Goal: Task Accomplishment & Management: Complete application form

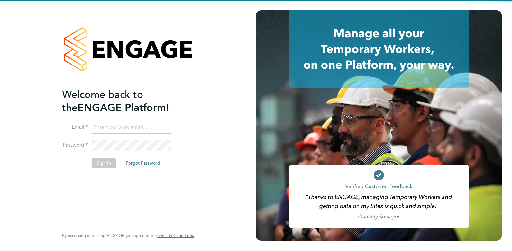
click at [131, 132] on input at bounding box center [131, 128] width 79 height 12
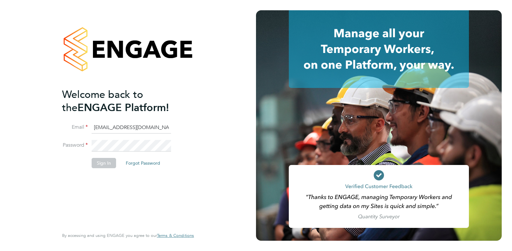
click at [108, 138] on li "Email elliedannidean@gmail.com" at bounding box center [124, 131] width 125 height 18
click at [117, 128] on input "elliedannidean@gmail.com" at bounding box center [131, 128] width 79 height 12
drag, startPoint x: 175, startPoint y: 125, endPoint x: 83, endPoint y: 110, distance: 93.3
click at [83, 110] on ng-template "Welcome back to the ENGAGE Platform! Email elliedannideean@gmail.com Password S…" at bounding box center [124, 131] width 125 height 87
drag, startPoint x: 83, startPoint y: 110, endPoint x: 107, endPoint y: 129, distance: 30.9
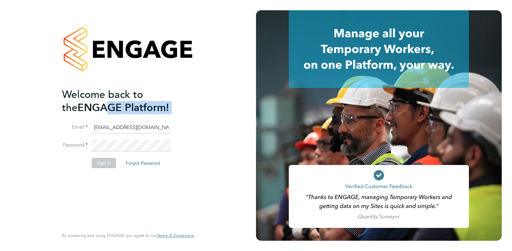
click at [107, 129] on input "elliedannideean@gmail.com" at bounding box center [131, 128] width 79 height 12
click at [150, 130] on input "elliedannideean@gmail.com" at bounding box center [131, 128] width 79 height 12
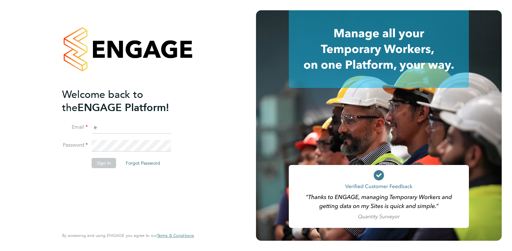
drag, startPoint x: 160, startPoint y: 126, endPoint x: 92, endPoint y: 124, distance: 67.9
click at [92, 124] on input "e" at bounding box center [131, 128] width 79 height 12
type input "ellie@omniapeople.com"
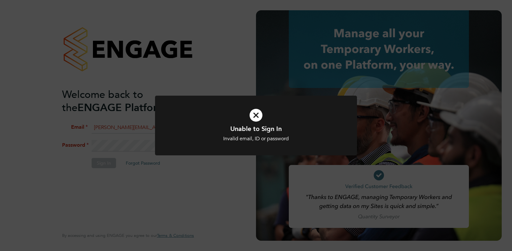
click at [261, 119] on icon at bounding box center [255, 115] width 167 height 25
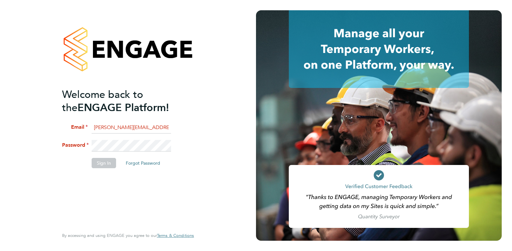
click at [150, 132] on input "ellie@omniapeople.com" at bounding box center [131, 128] width 79 height 12
click at [93, 138] on fieldset "Email ellie@omniapeople.com Password Sign In Forgot Password" at bounding box center [124, 148] width 125 height 53
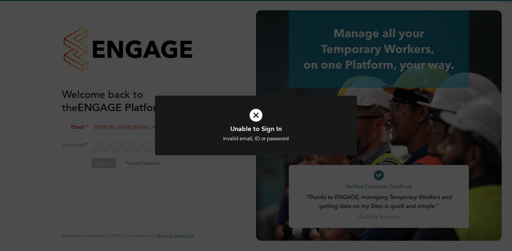
click at [236, 128] on h1 "Unable to Sign In" at bounding box center [255, 129] width 167 height 8
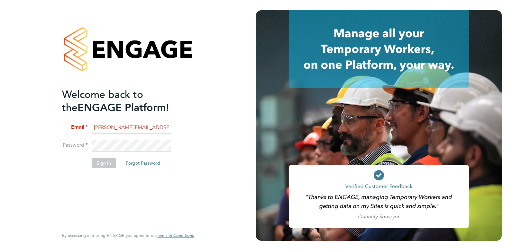
click at [144, 133] on li "Email ellie@omniapeople.com" at bounding box center [124, 131] width 125 height 18
click at [147, 132] on input "ellie@omniapeople.com" at bounding box center [131, 128] width 79 height 12
click at [99, 164] on button "Sign In" at bounding box center [104, 163] width 24 height 10
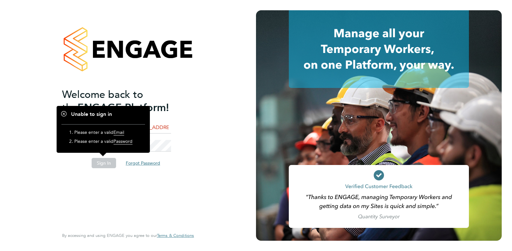
click at [160, 161] on button "Forgot Password" at bounding box center [143, 163] width 45 height 10
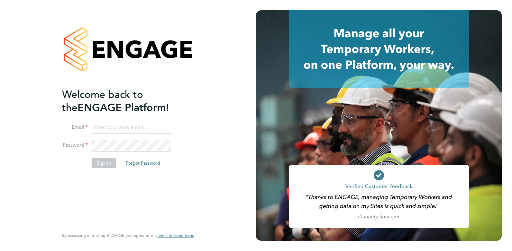
click at [137, 124] on input at bounding box center [131, 128] width 79 height 12
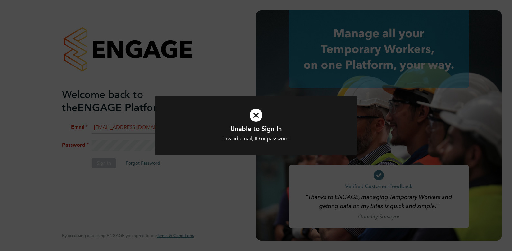
drag, startPoint x: 121, startPoint y: 152, endPoint x: 128, endPoint y: 150, distance: 7.3
click at [125, 151] on div "Unable to Sign In Invalid email, ID or password Cancel Okay" at bounding box center [256, 125] width 512 height 251
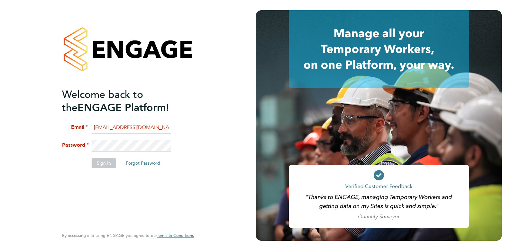
click at [152, 127] on input "elliedannidean@gmail.com" at bounding box center [131, 128] width 79 height 12
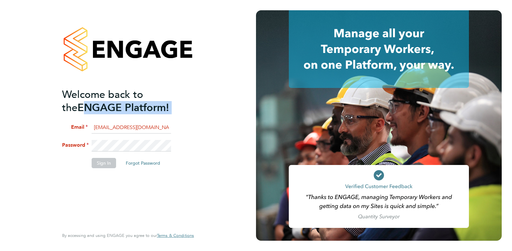
drag, startPoint x: 160, startPoint y: 121, endPoint x: 50, endPoint y: 113, distance: 109.9
click at [50, 113] on div "Welcome back to the ENGAGE Platform! Email elliedannidean@gmail.com Password Si…" at bounding box center [128, 125] width 158 height 251
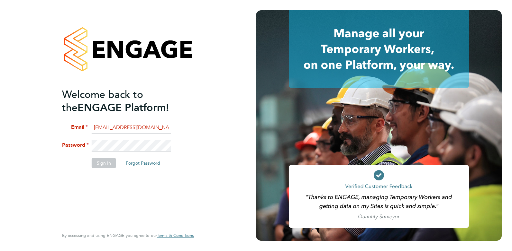
drag, startPoint x: 176, startPoint y: 124, endPoint x: 165, endPoint y: 126, distance: 11.4
click at [175, 124] on li "Email elliedannidean@gmail.com" at bounding box center [124, 131] width 125 height 18
drag, startPoint x: 164, startPoint y: 126, endPoint x: 82, endPoint y: 123, distance: 81.7
click at [82, 123] on li "Email elliedannidean@gmail.com" at bounding box center [124, 131] width 125 height 18
type input "ellie@omniapeople.com"
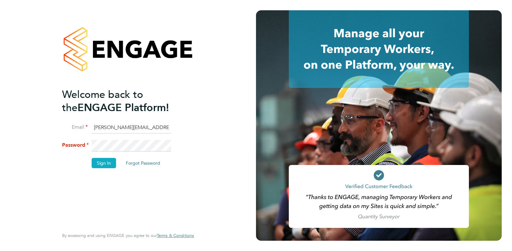
click at [112, 163] on button "Sign In" at bounding box center [104, 163] width 24 height 10
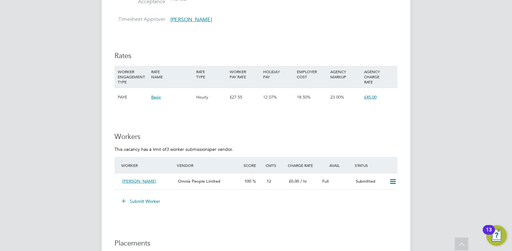
scroll to position [868, 0]
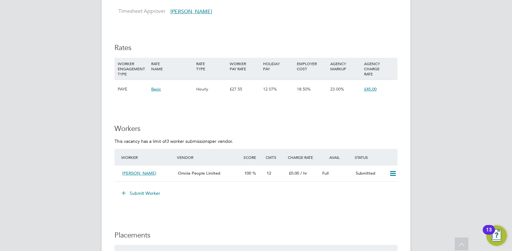
click at [125, 194] on icon at bounding box center [123, 193] width 5 height 5
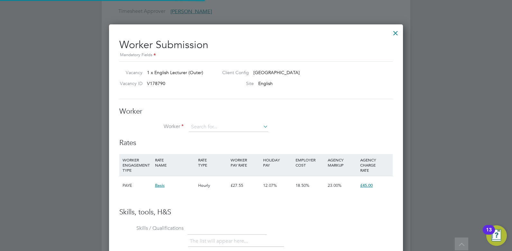
scroll to position [390, 294]
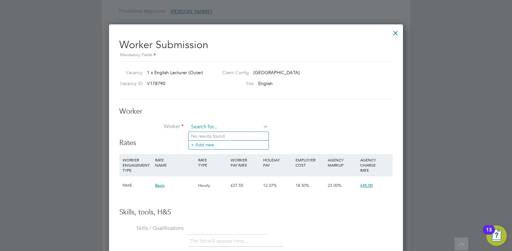
click at [205, 125] on input at bounding box center [228, 128] width 79 height 10
click at [199, 148] on li "+ Add new" at bounding box center [228, 145] width 80 height 9
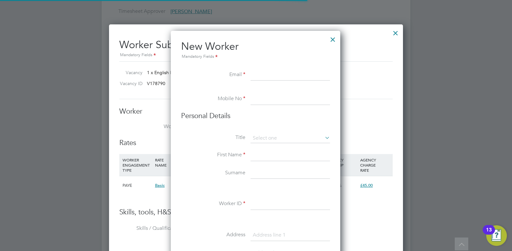
scroll to position [547, 170]
type input "e"
click at [255, 78] on input "e" at bounding box center [289, 75] width 79 height 12
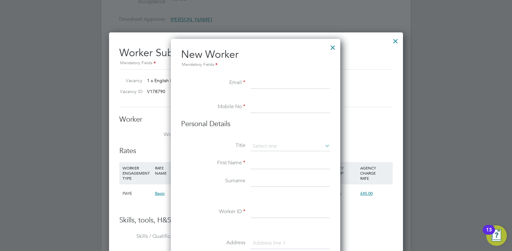
click at [332, 49] on div at bounding box center [333, 46] width 12 height 12
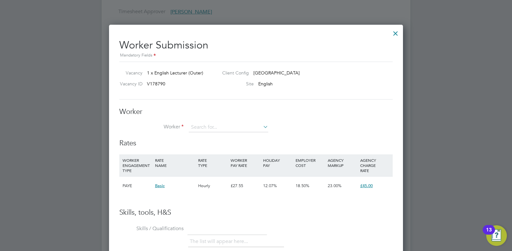
scroll to position [868, 0]
click at [398, 30] on div at bounding box center [396, 32] width 12 height 12
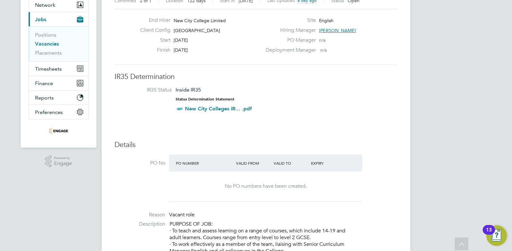
scroll to position [0, 0]
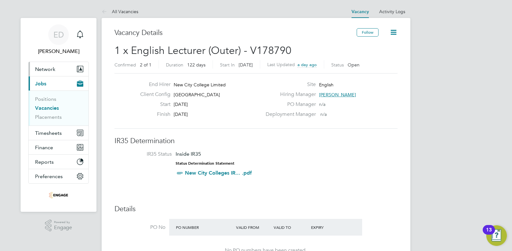
click at [71, 68] on button "Network" at bounding box center [59, 69] width 60 height 14
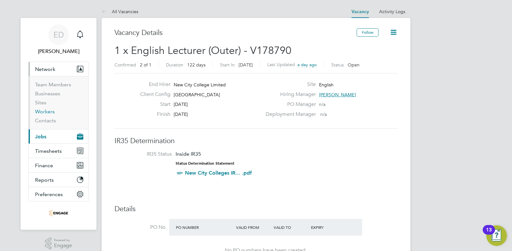
click at [52, 111] on link "Workers" at bounding box center [45, 112] width 20 height 6
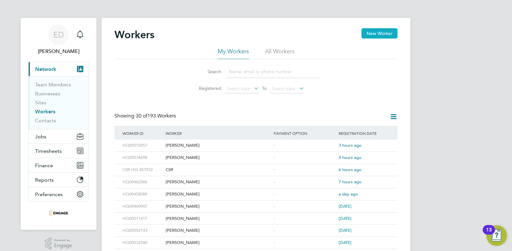
click at [378, 33] on button "New Worker" at bounding box center [379, 33] width 36 height 10
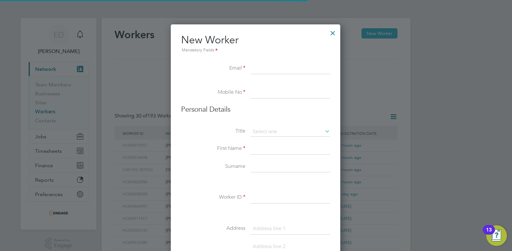
scroll to position [547, 170]
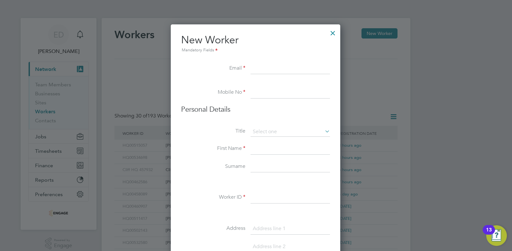
click at [331, 32] on div at bounding box center [333, 32] width 12 height 12
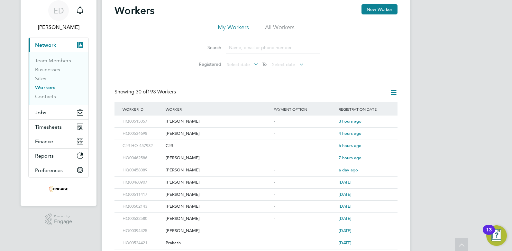
scroll to position [0, 0]
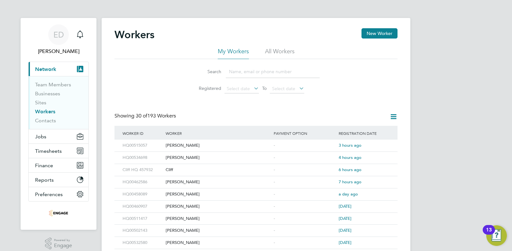
click at [234, 70] on input at bounding box center [273, 72] width 94 height 13
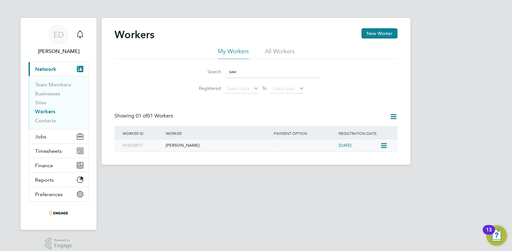
type input "saw"
click at [182, 148] on div "[PERSON_NAME]" at bounding box center [218, 146] width 108 height 12
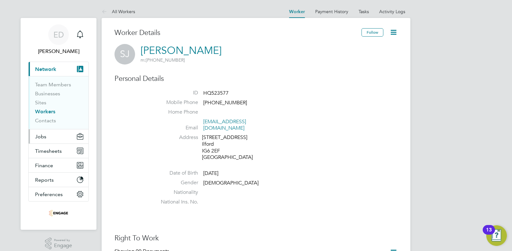
click at [52, 136] on button "Jobs" at bounding box center [59, 137] width 60 height 14
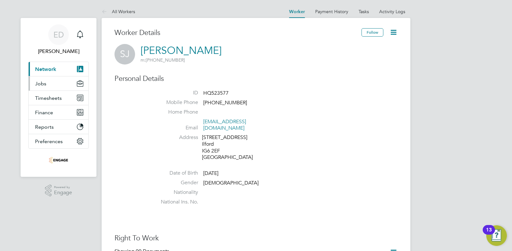
click at [46, 81] on button "Jobs" at bounding box center [59, 84] width 60 height 14
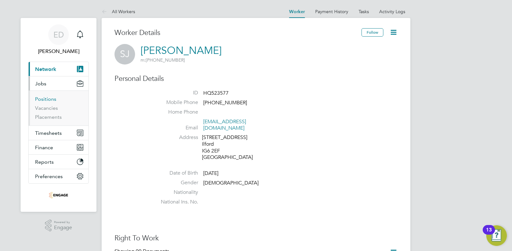
click at [49, 98] on link "Positions" at bounding box center [45, 99] width 21 height 6
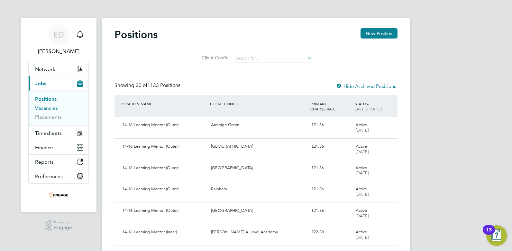
click at [44, 107] on link "Vacancies" at bounding box center [46, 108] width 23 height 6
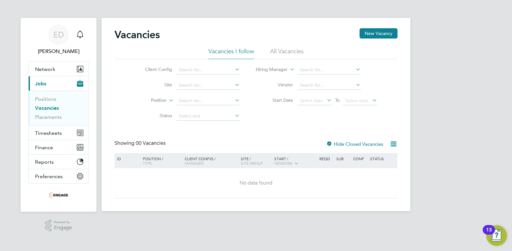
click at [278, 53] on li "All Vacancies" at bounding box center [286, 54] width 33 height 12
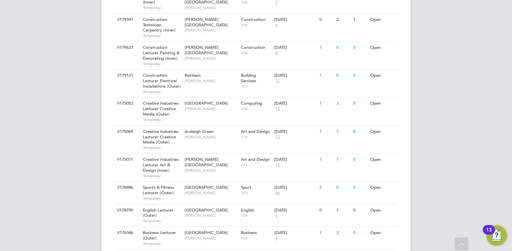
scroll to position [478, 0]
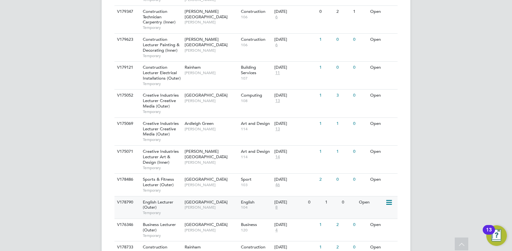
click at [195, 207] on span "[PERSON_NAME]" at bounding box center [211, 207] width 53 height 5
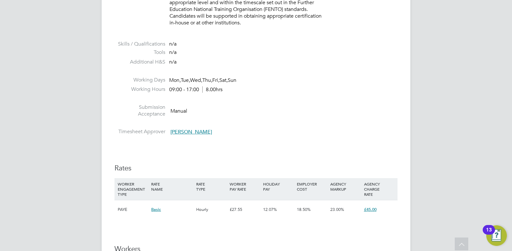
scroll to position [844, 0]
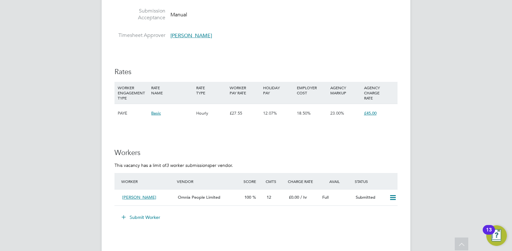
click at [134, 219] on button "Submit Worker" at bounding box center [141, 218] width 48 height 10
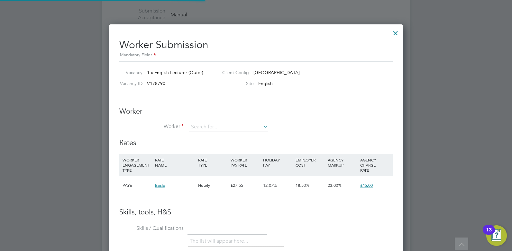
scroll to position [390, 294]
click at [207, 144] on li "Su [PERSON_NAME] (HQ523577)" at bounding box center [257, 145] width 139 height 9
type input "[PERSON_NAME] (HQ523577)"
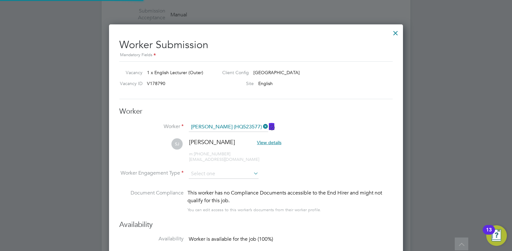
scroll to position [534, 294]
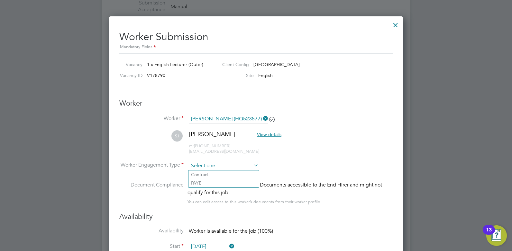
click at [213, 167] on input at bounding box center [224, 166] width 70 height 10
click at [304, 161] on li "[PERSON_NAME] View details m: [PHONE_NUMBER] [EMAIL_ADDRESS][DOMAIN_NAME]" at bounding box center [255, 146] width 273 height 31
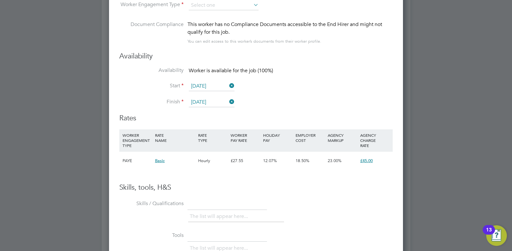
click at [248, 192] on h3 "Skills, tools, H&S" at bounding box center [255, 187] width 273 height 9
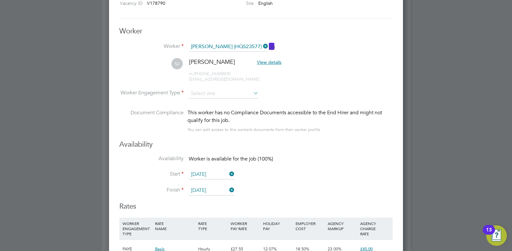
scroll to position [908, 0]
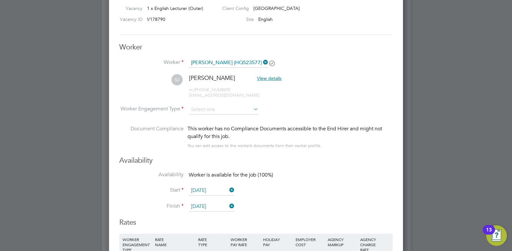
click at [280, 185] on li "Availability Worker is available for the job (100%)" at bounding box center [255, 179] width 273 height 14
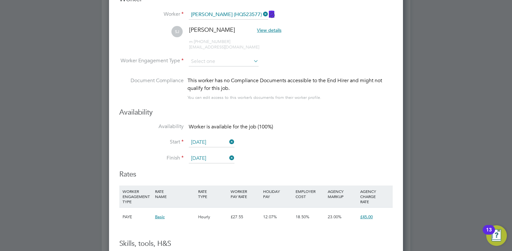
scroll to position [949, 0]
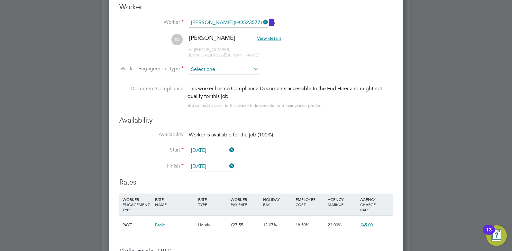
click at [205, 68] on input at bounding box center [224, 70] width 70 height 10
click at [289, 60] on li "[PERSON_NAME] View details m: [PHONE_NUMBER] [EMAIL_ADDRESS][DOMAIN_NAME]" at bounding box center [255, 49] width 273 height 31
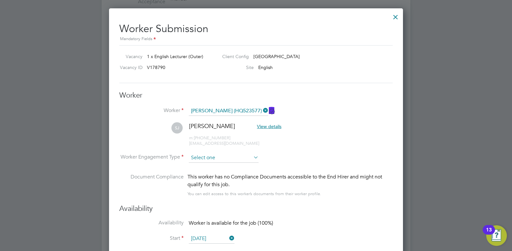
click at [209, 160] on input at bounding box center [224, 158] width 70 height 10
click at [203, 164] on li "Contract" at bounding box center [223, 167] width 70 height 8
type input "Contract"
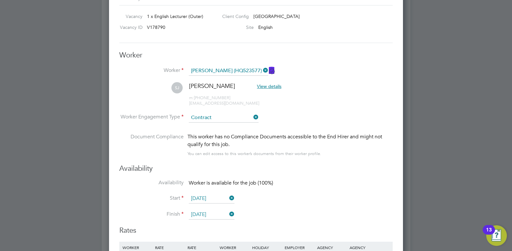
scroll to position [908, 0]
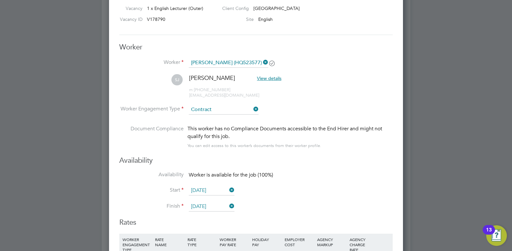
click at [241, 109] on input "Contract" at bounding box center [224, 110] width 70 height 10
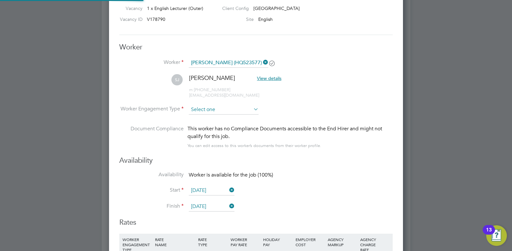
scroll to position [19, 44]
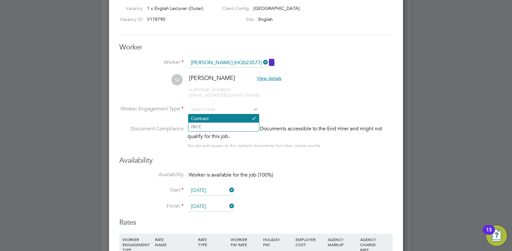
click at [213, 118] on li "Contract" at bounding box center [223, 118] width 70 height 8
type input "Contract"
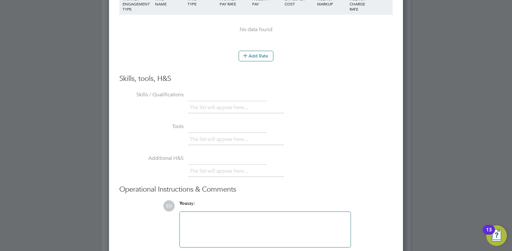
scroll to position [1085, 0]
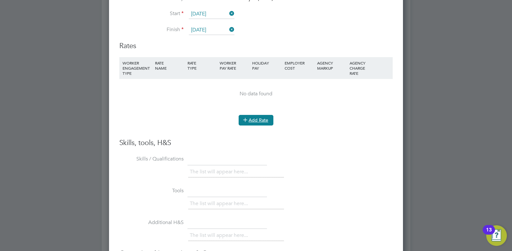
click at [250, 120] on button "Add Rate" at bounding box center [256, 120] width 35 height 10
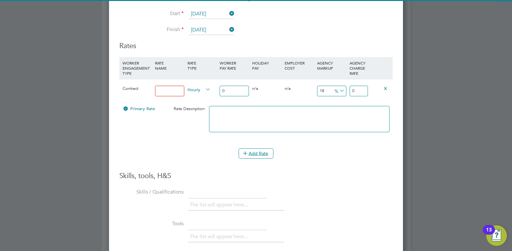
click at [239, 114] on textarea at bounding box center [299, 119] width 180 height 26
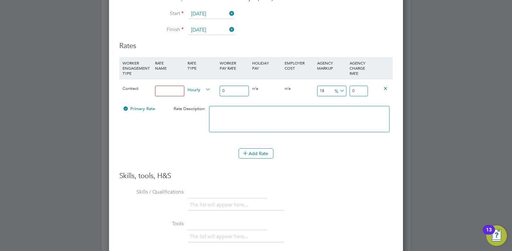
click at [177, 88] on input at bounding box center [169, 91] width 29 height 11
type input "r"
type input "rate"
click at [239, 89] on input "0" at bounding box center [234, 91] width 29 height 11
click at [292, 95] on div "0 n/a" at bounding box center [299, 88] width 32 height 19
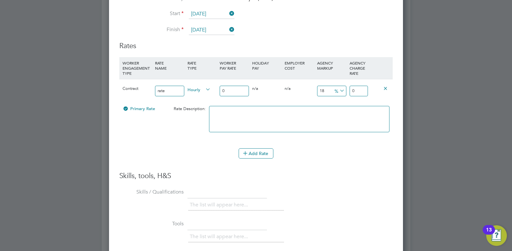
click at [323, 92] on input "18" at bounding box center [331, 91] width 29 height 11
drag, startPoint x: 326, startPoint y: 91, endPoint x: 314, endPoint y: 92, distance: 11.9
click at [315, 92] on div "Contract rate Hourly 0 0 n/a 0 n/a 18 0 % 0" at bounding box center [255, 91] width 273 height 24
type input "0"
click at [301, 107] on textarea at bounding box center [299, 119] width 180 height 26
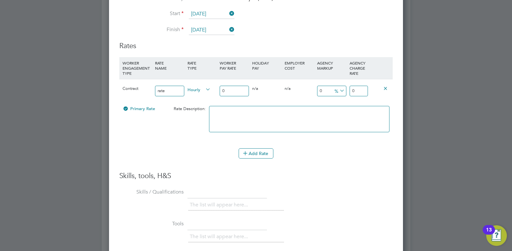
click at [355, 89] on input "0" at bounding box center [359, 91] width 18 height 11
drag, startPoint x: 355, startPoint y: 89, endPoint x: 346, endPoint y: 90, distance: 9.5
click at [346, 90] on div "Contract rate Hourly 0 0 n/a 0 n/a 0 0 % 0" at bounding box center [255, 91] width 273 height 24
click at [357, 91] on input "number" at bounding box center [359, 91] width 18 height 11
type input "42"
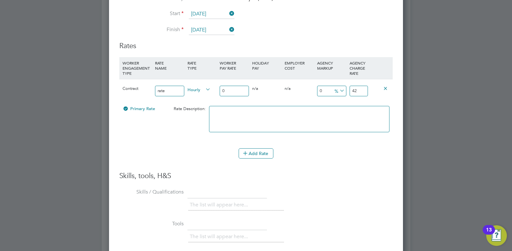
drag, startPoint x: 344, startPoint y: 126, endPoint x: 330, endPoint y: 132, distance: 15.5
click at [344, 126] on textarea at bounding box center [299, 119] width 180 height 26
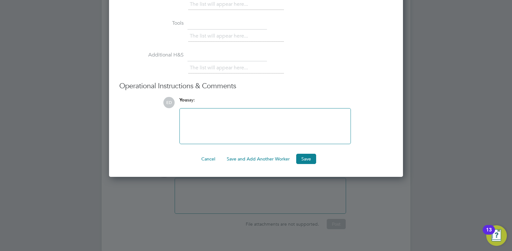
scroll to position [1294, 0]
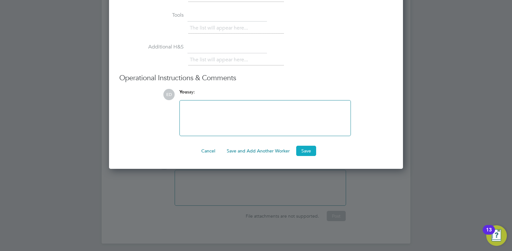
click at [305, 149] on button "Save" at bounding box center [306, 151] width 20 height 10
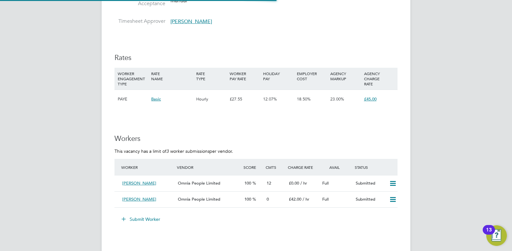
scroll to position [844, 0]
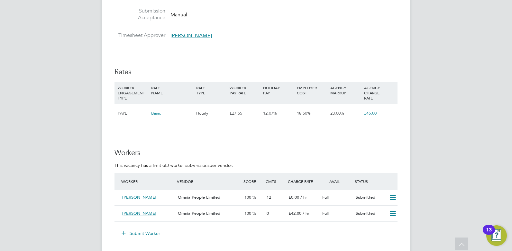
click at [169, 101] on div "WORKER ENGAGEMENT TYPE RATE NAME RATE TYPE WORKER PAY RATE HOLIDAY PAY EMPLOYER…" at bounding box center [255, 93] width 283 height 22
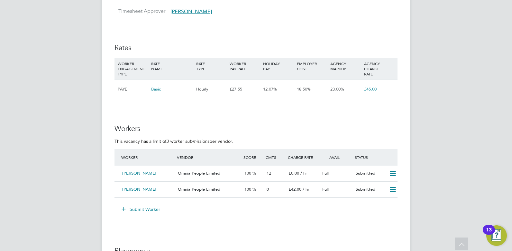
scroll to position [876, 0]
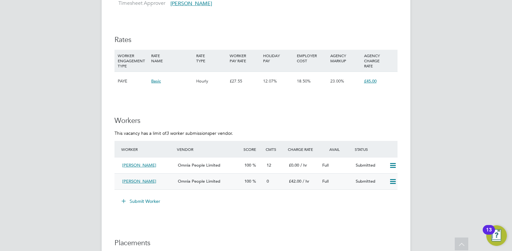
click at [204, 178] on div "Omnia People Limited" at bounding box center [208, 182] width 67 height 11
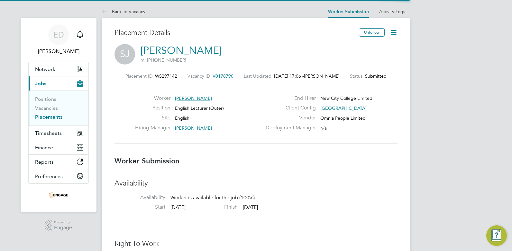
scroll to position [3, 3]
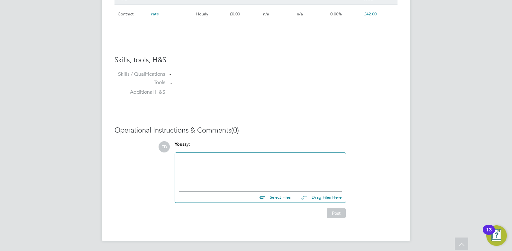
click at [279, 195] on input "file" at bounding box center [293, 196] width 96 height 9
click at [280, 197] on input "file" at bounding box center [293, 196] width 96 height 9
type input "C:\fakepath\AbouSamraJabbour S 523577.docx"
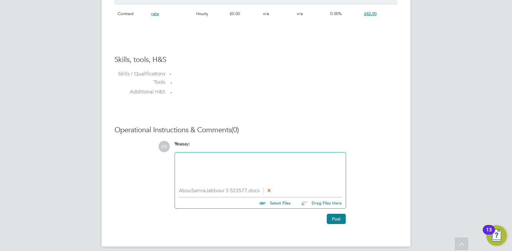
scroll to position [487, 0]
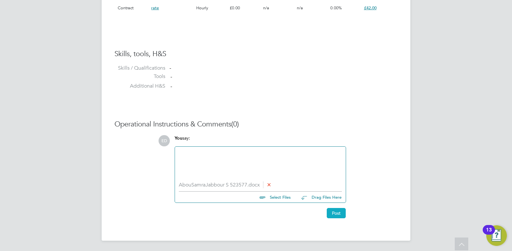
click at [332, 212] on button "Post" at bounding box center [336, 213] width 19 height 10
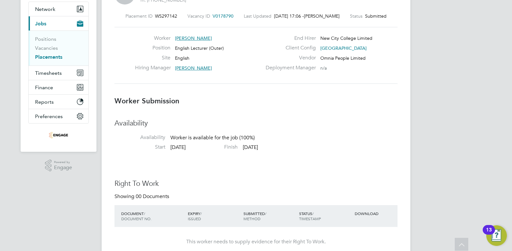
scroll to position [0, 0]
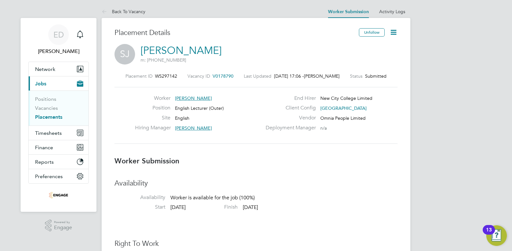
click at [53, 81] on button "Current page: Jobs" at bounding box center [59, 84] width 60 height 14
